Goal: Task Accomplishment & Management: Complete application form

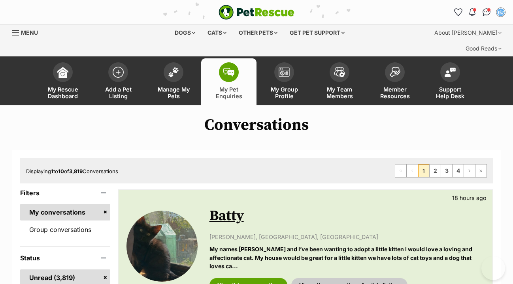
click at [175, 67] on img at bounding box center [173, 72] width 11 height 10
click at [175, 60] on span at bounding box center [174, 70] width 20 height 20
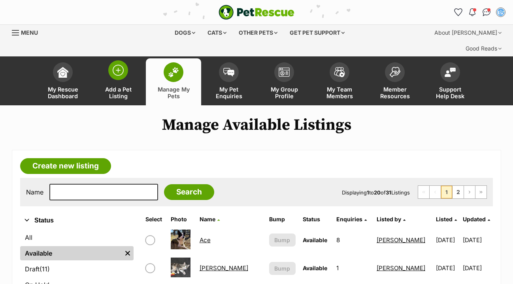
click at [121, 65] on img at bounding box center [118, 70] width 11 height 11
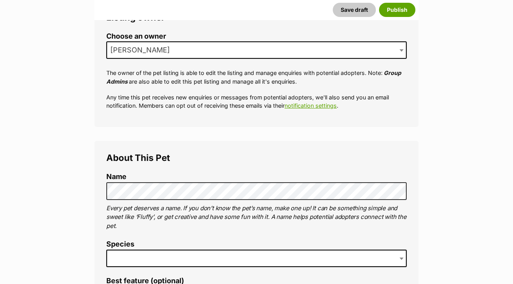
scroll to position [175, 0]
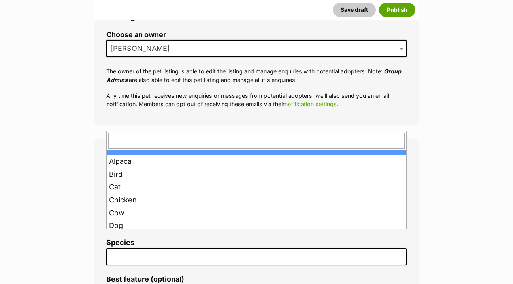
click at [122, 249] on span at bounding box center [256, 257] width 300 height 17
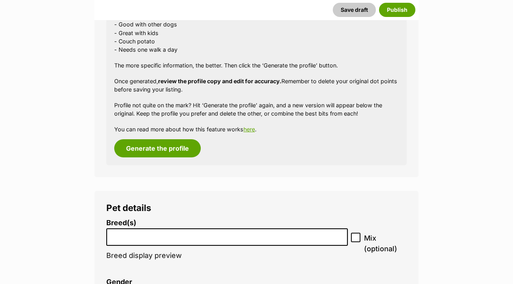
scroll to position [907, 0]
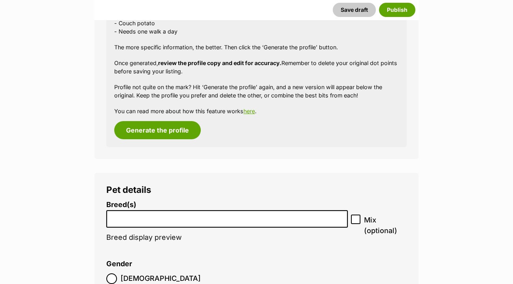
click at [117, 211] on li at bounding box center [227, 219] width 236 height 16
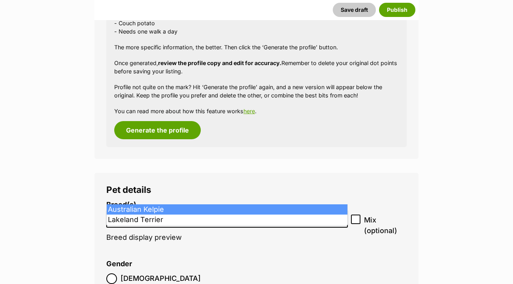
type input "kel"
select select "723"
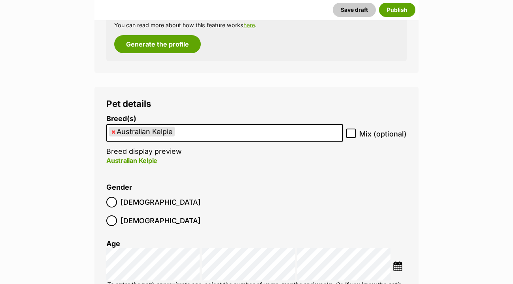
scroll to position [996, 0]
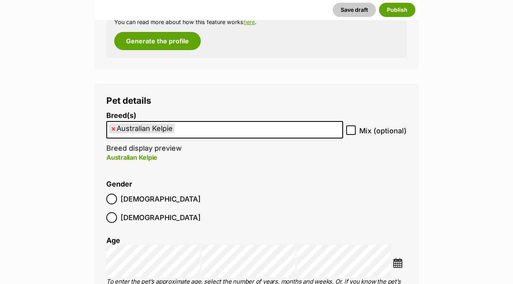
click at [398, 258] on img at bounding box center [398, 263] width 10 height 10
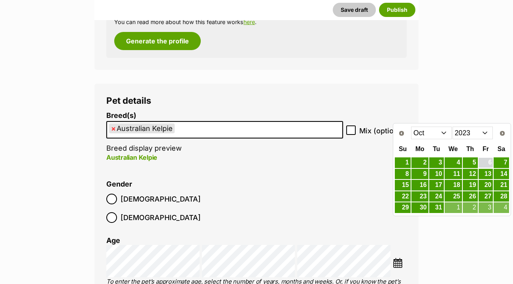
click at [486, 165] on link "6" at bounding box center [485, 163] width 15 height 10
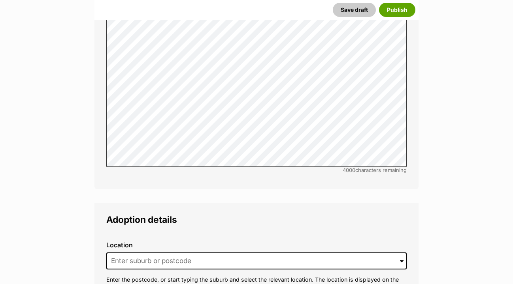
scroll to position [1759, 0]
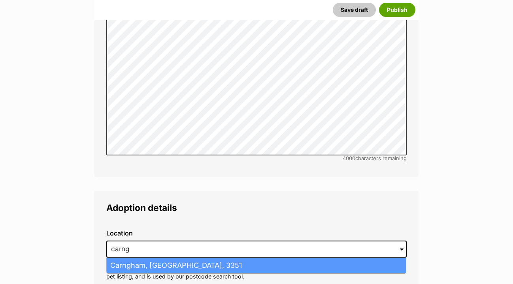
click at [139, 258] on li "Carngham, Victoria, 3351" at bounding box center [256, 265] width 299 height 15
type input "Carngham, Victoria, 3351"
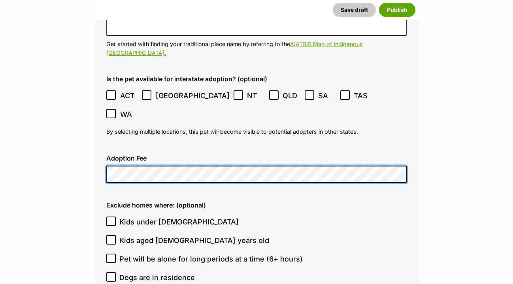
scroll to position [2051, 0]
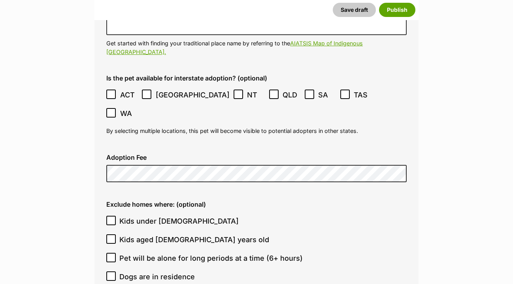
checkbox input "true"
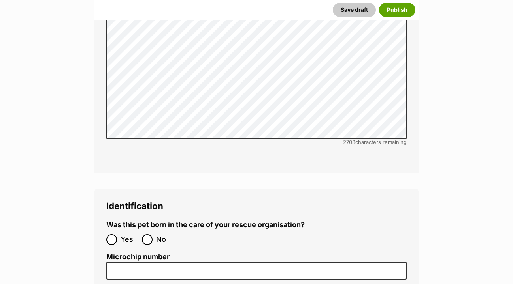
scroll to position [2504, 0]
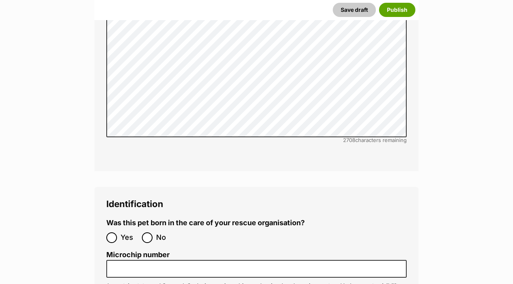
click at [148, 233] on input "No" at bounding box center [147, 238] width 11 height 11
radio input "true"
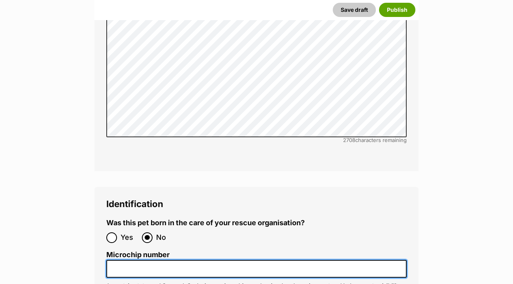
click at [120, 260] on input "Microchip number" at bounding box center [256, 269] width 300 height 18
paste input "956000016322618"
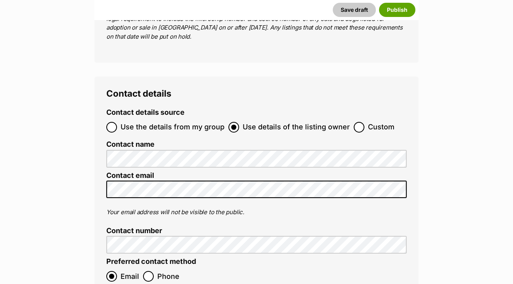
scroll to position [3015, 0]
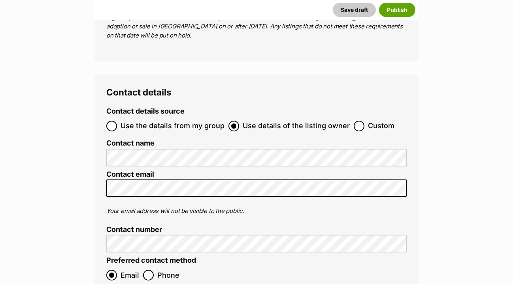
type input "956000016322618"
checkbox input "true"
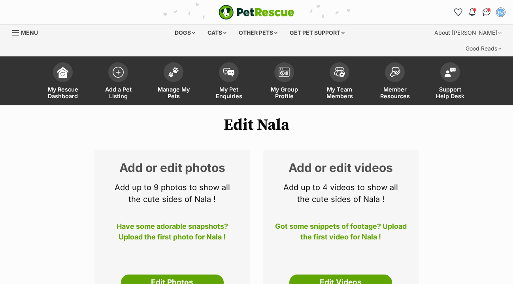
click at [195, 275] on link "Edit Photos" at bounding box center [172, 283] width 103 height 16
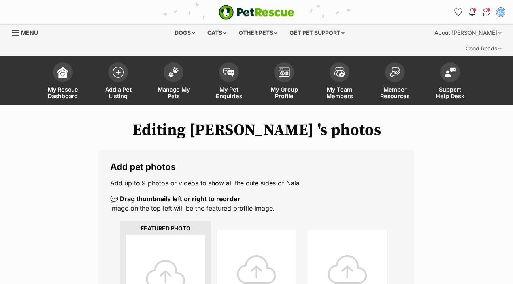
scroll to position [90, 0]
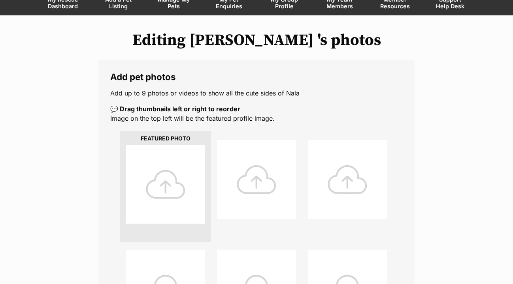
click at [184, 182] on div at bounding box center [165, 184] width 79 height 79
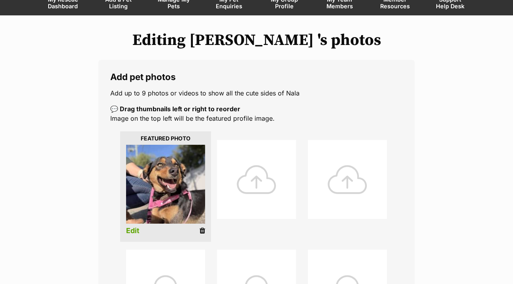
click at [261, 175] on div at bounding box center [256, 179] width 79 height 79
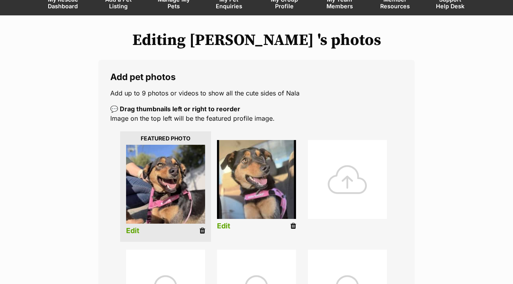
click at [341, 169] on div at bounding box center [347, 179] width 79 height 79
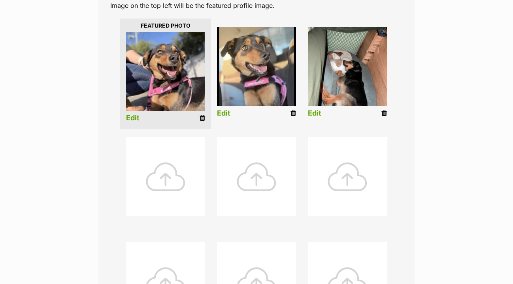
scroll to position [206, 0]
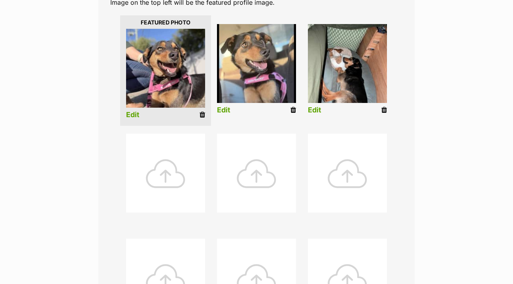
click at [165, 163] on div at bounding box center [165, 173] width 79 height 79
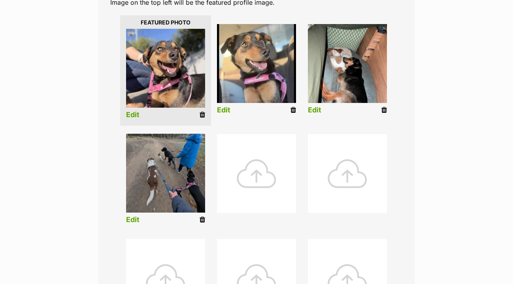
click at [260, 154] on div at bounding box center [256, 173] width 79 height 79
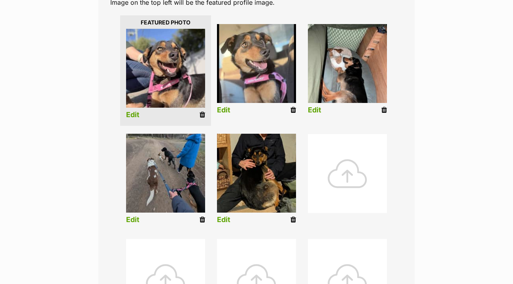
click at [337, 168] on div at bounding box center [347, 173] width 79 height 79
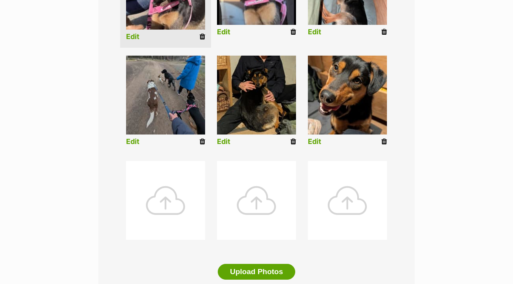
scroll to position [290, 0]
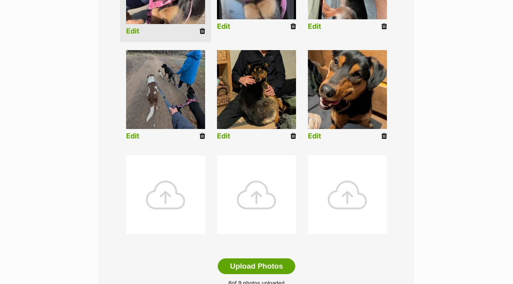
click at [162, 178] on div at bounding box center [165, 195] width 79 height 79
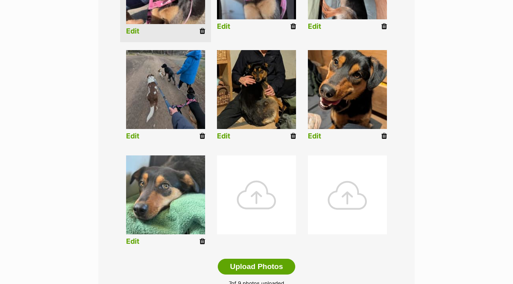
click at [270, 177] on div at bounding box center [256, 195] width 79 height 79
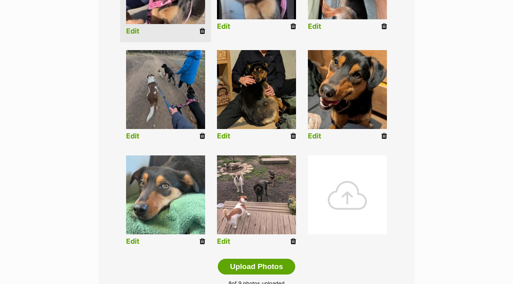
click at [341, 185] on div at bounding box center [347, 195] width 79 height 79
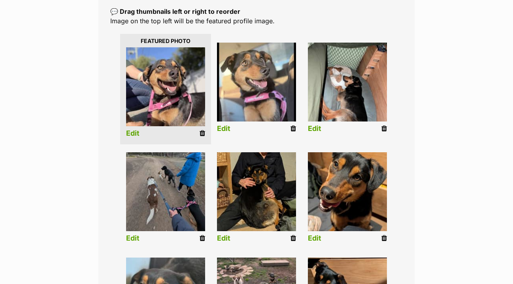
scroll to position [187, 0]
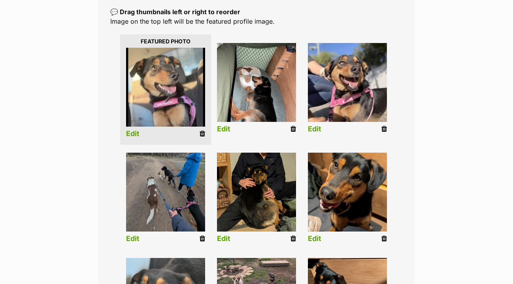
click at [225, 125] on link "Edit" at bounding box center [223, 129] width 13 height 8
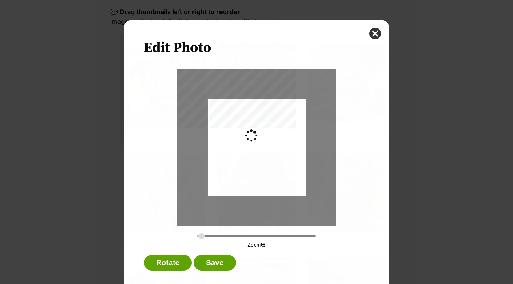
scroll to position [0, 0]
type input "0.2744"
drag, startPoint x: 246, startPoint y: 137, endPoint x: 246, endPoint y: 124, distance: 12.2
click at [246, 124] on div "Dialog Window - Close (Press escape to close)" at bounding box center [257, 135] width 98 height 124
click at [216, 260] on button "Save" at bounding box center [215, 263] width 42 height 16
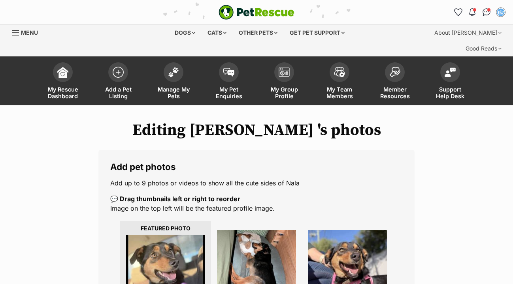
scroll to position [187, 0]
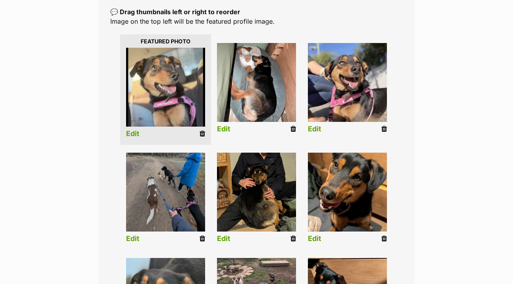
click at [313, 235] on link "Edit" at bounding box center [314, 239] width 13 height 8
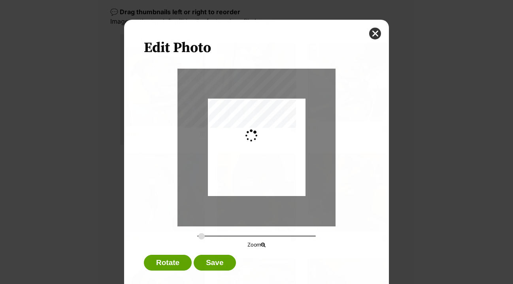
scroll to position [0, 0]
type input "0.2744"
drag, startPoint x: 278, startPoint y: 177, endPoint x: 279, endPoint y: 186, distance: 8.8
click at [279, 186] on div "Dialog Window - Close (Press escape to close)" at bounding box center [257, 156] width 98 height 128
click at [226, 263] on button "Save" at bounding box center [215, 263] width 42 height 16
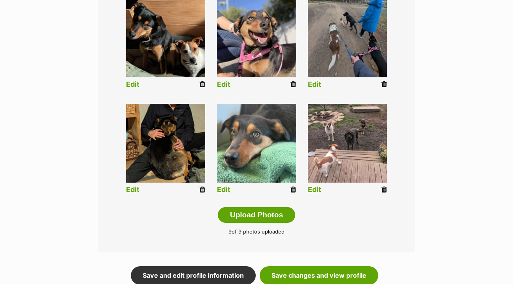
scroll to position [348, 0]
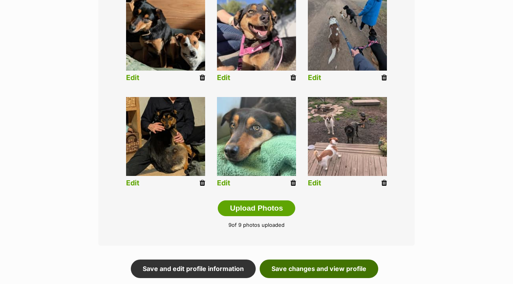
click at [318, 260] on link "Save changes and view profile" at bounding box center [319, 269] width 119 height 18
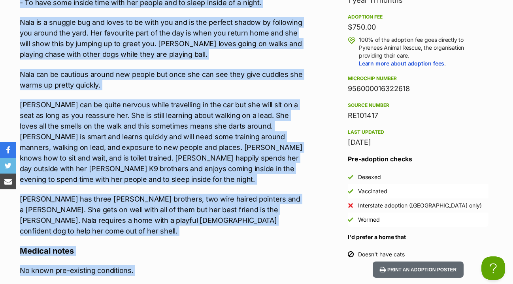
scroll to position [823, 0]
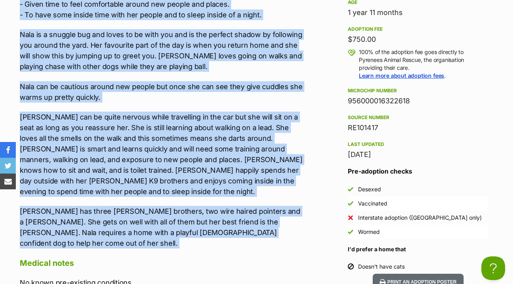
drag, startPoint x: 21, startPoint y: 196, endPoint x: 224, endPoint y: 216, distance: 204.1
click at [224, 216] on div "Upload Videos About Nala Nala requires the following in her new home: - A large…" at bounding box center [163, 218] width 286 height 674
copy div "Nala requires the following in her new home: - A large yard with secure fencing…"
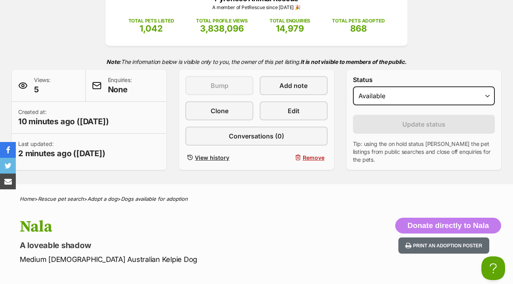
scroll to position [136, 0]
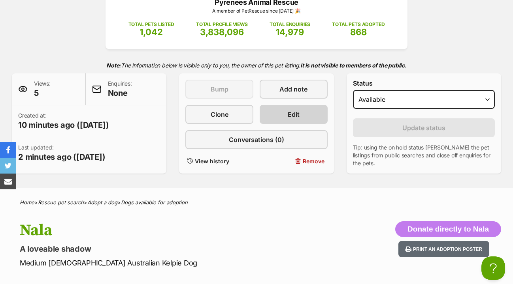
click at [303, 105] on link "Edit" at bounding box center [294, 114] width 68 height 19
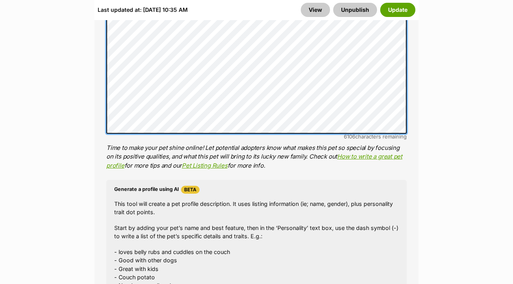
scroll to position [876, 0]
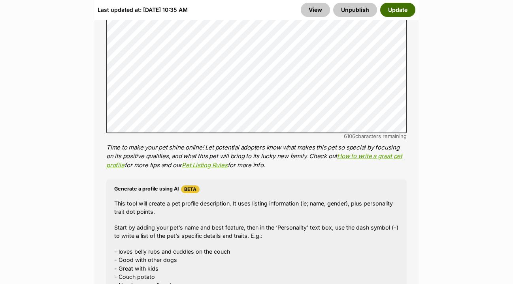
click at [407, 11] on button "Update" at bounding box center [397, 10] width 35 height 14
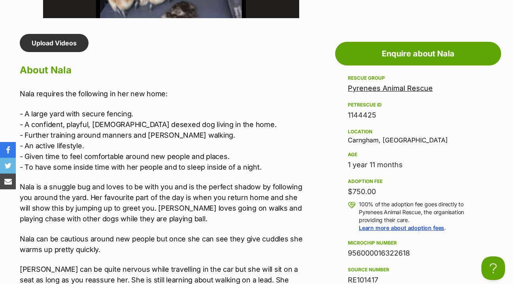
scroll to position [688, 0]
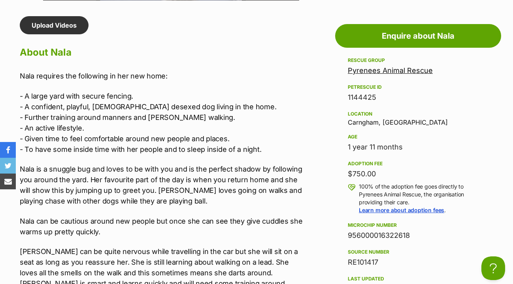
drag, startPoint x: 349, startPoint y: 221, endPoint x: 427, endPoint y: 223, distance: 77.9
click at [427, 230] on div "956000016322618" at bounding box center [418, 235] width 141 height 11
copy div "956000016322618"
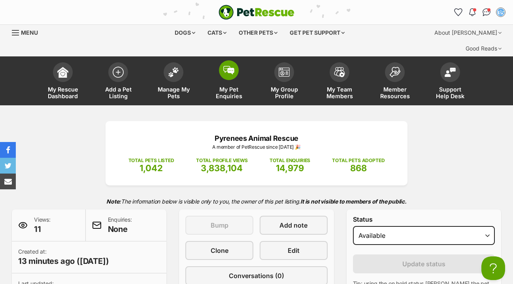
scroll to position [0, 0]
click at [232, 66] on img at bounding box center [228, 70] width 11 height 9
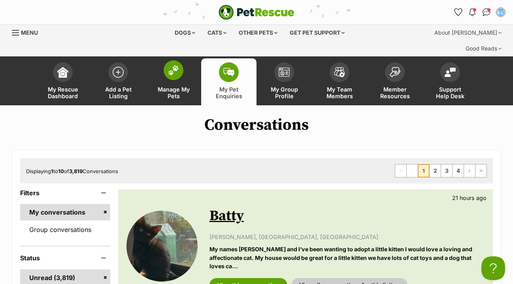
click at [176, 65] on img at bounding box center [173, 70] width 11 height 10
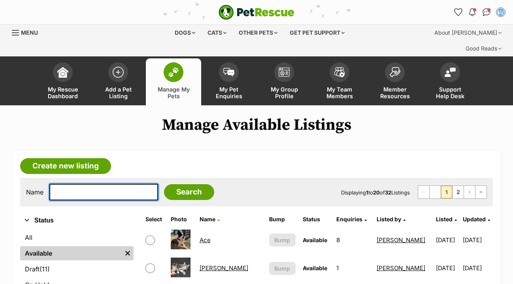
click at [90, 184] on input "text" at bounding box center [103, 192] width 109 height 17
type input "nala"
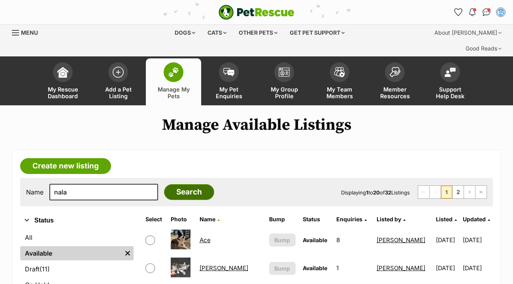
click at [198, 185] on input "Search" at bounding box center [189, 193] width 50 height 16
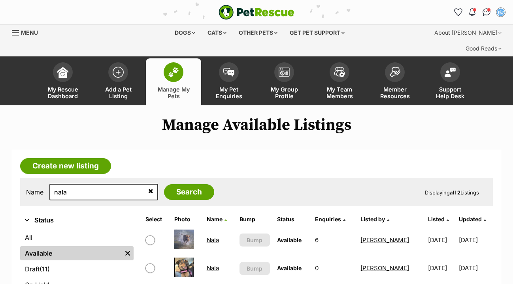
click at [211, 265] on link "Nala" at bounding box center [213, 269] width 12 height 8
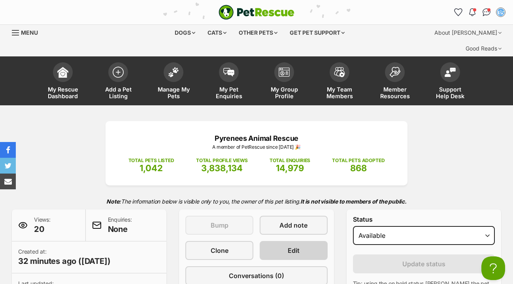
click at [301, 241] on link "Edit" at bounding box center [294, 250] width 68 height 19
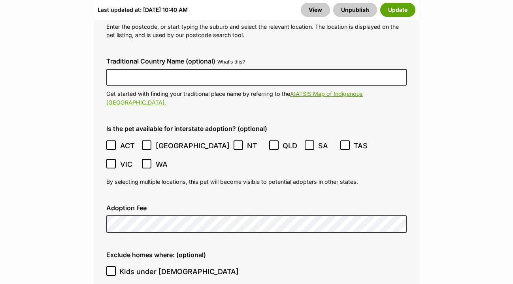
scroll to position [2230, 0]
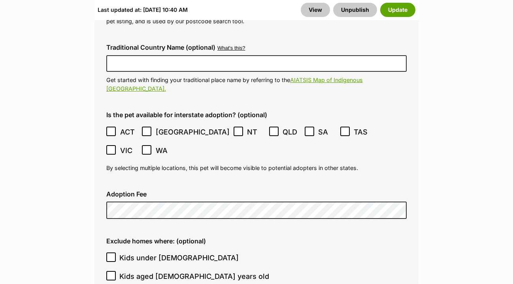
click at [111, 256] on icon at bounding box center [111, 258] width 5 height 4
click at [111, 253] on input "Kids under 5 years old" at bounding box center [110, 257] width 9 height 9
checkbox input "true"
click at [401, 11] on button "Update" at bounding box center [397, 10] width 35 height 14
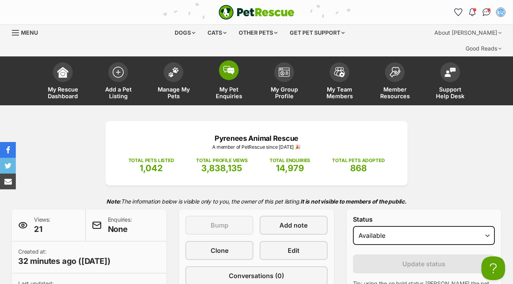
click at [232, 60] on span at bounding box center [229, 70] width 20 height 20
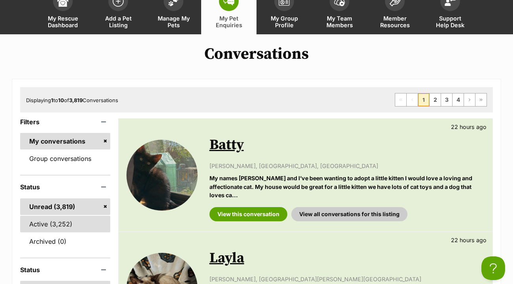
scroll to position [55, 0]
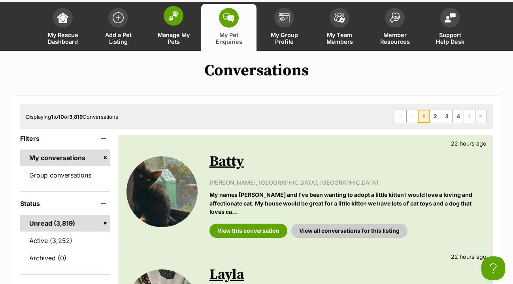
click at [175, 7] on span at bounding box center [174, 16] width 20 height 20
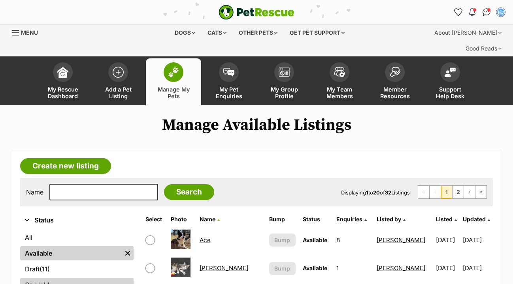
click at [43, 278] on link "On Hold" at bounding box center [76, 285] width 113 height 14
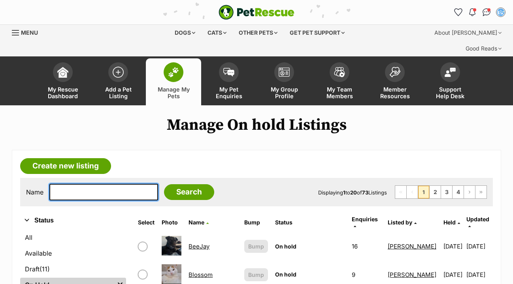
click at [66, 184] on input "text" at bounding box center [103, 192] width 109 height 17
type input "[PERSON_NAME]"
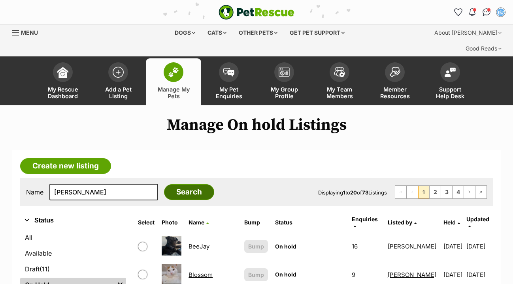
drag, startPoint x: 66, startPoint y: 176, endPoint x: 192, endPoint y: 173, distance: 125.3
click at [192, 185] on input "Search" at bounding box center [189, 193] width 50 height 16
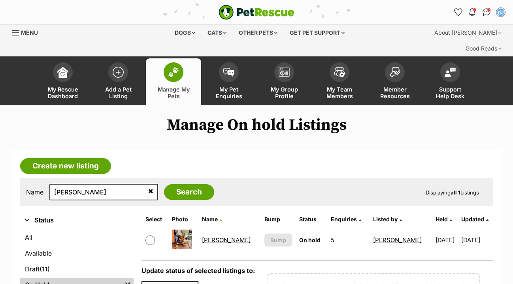
click at [217, 237] on link "[PERSON_NAME]" at bounding box center [226, 241] width 49 height 8
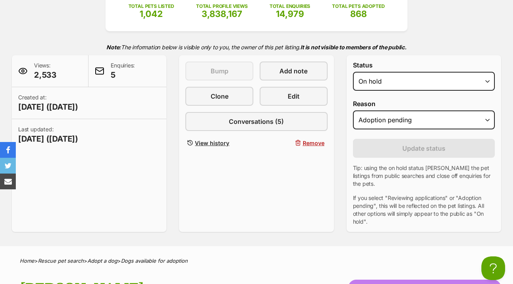
scroll to position [147, 0]
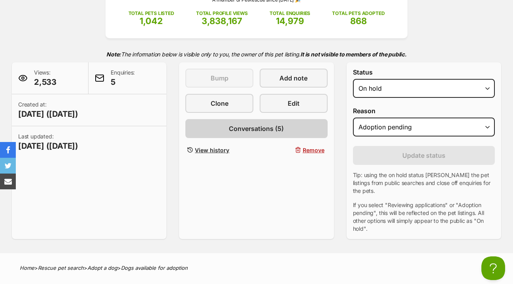
click at [290, 119] on link "Conversations (5)" at bounding box center [256, 128] width 142 height 19
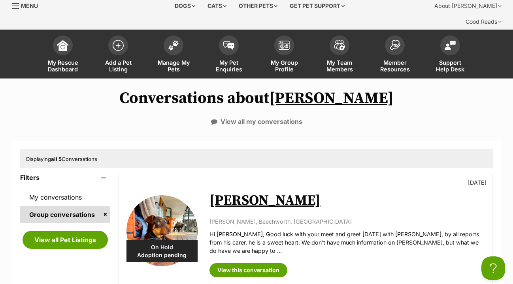
scroll to position [62, 0]
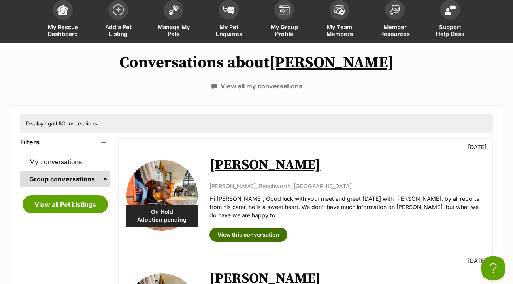
click at [233, 228] on link "View this conversation" at bounding box center [248, 235] width 78 height 14
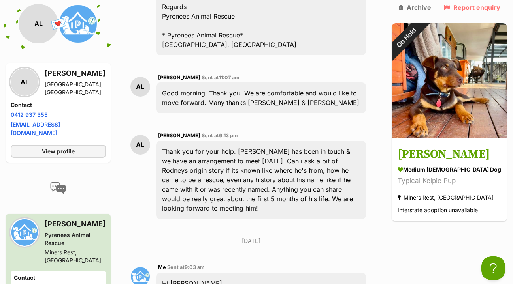
scroll to position [2849, 0]
